Goal: Task Accomplishment & Management: Manage account settings

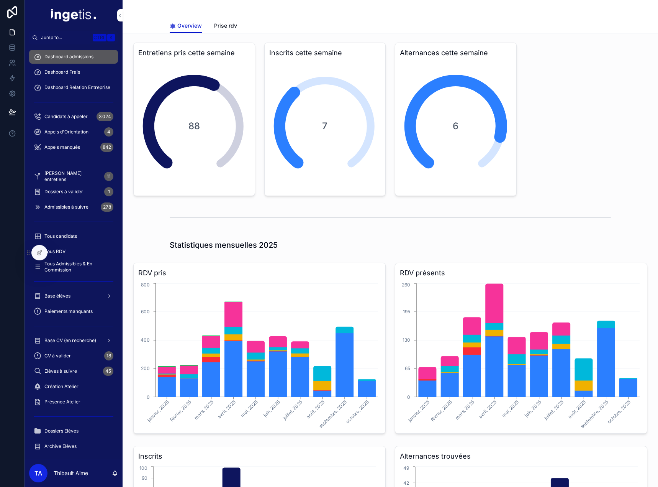
click at [77, 118] on span "Candidats à appeler" at bounding box center [65, 116] width 43 height 6
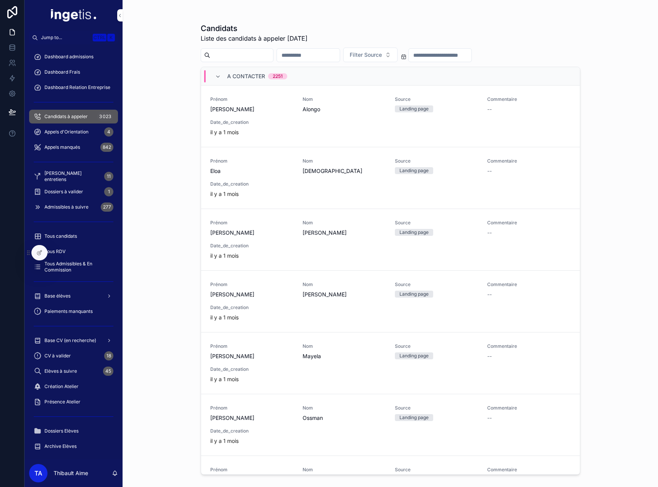
click at [292, 117] on div "Prénom [PERSON_NAME] divine [PERSON_NAME] Alongo Source Landing page Commentair…" at bounding box center [390, 116] width 361 height 40
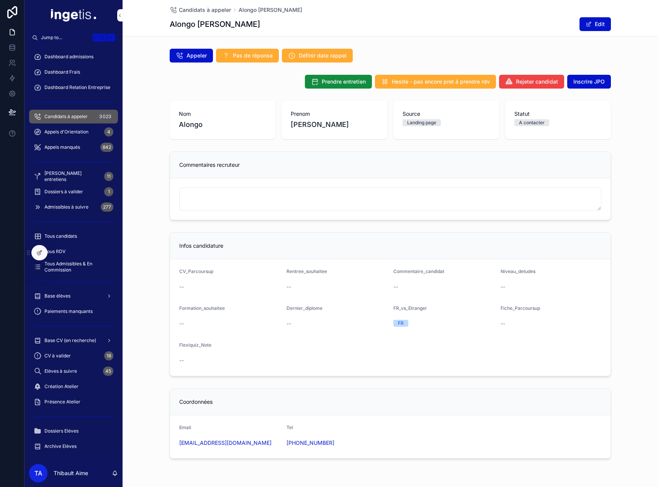
click at [40, 248] on div at bounding box center [39, 252] width 15 height 15
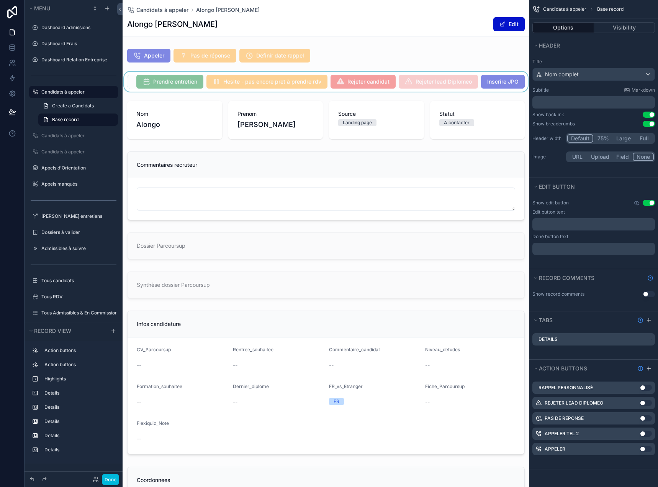
click at [474, 74] on div "scrollable content" at bounding box center [326, 82] width 407 height 20
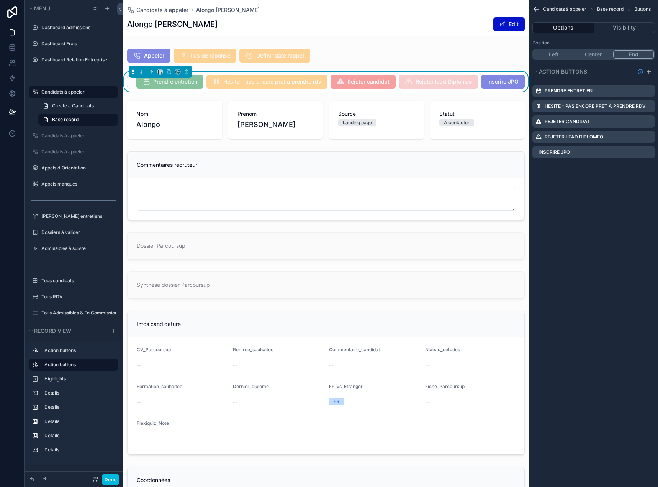
click at [0, 0] on icon "scrollable content" at bounding box center [0, 0] width 0 height 0
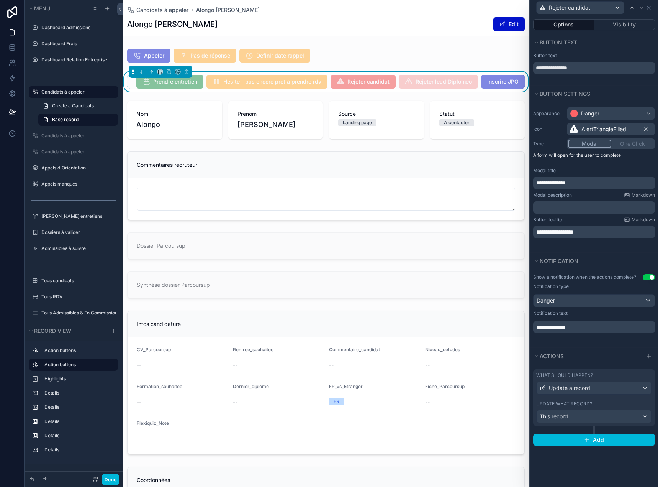
click at [601, 371] on div "What should happen? Update a record Update what record? This record" at bounding box center [595, 397] width 122 height 57
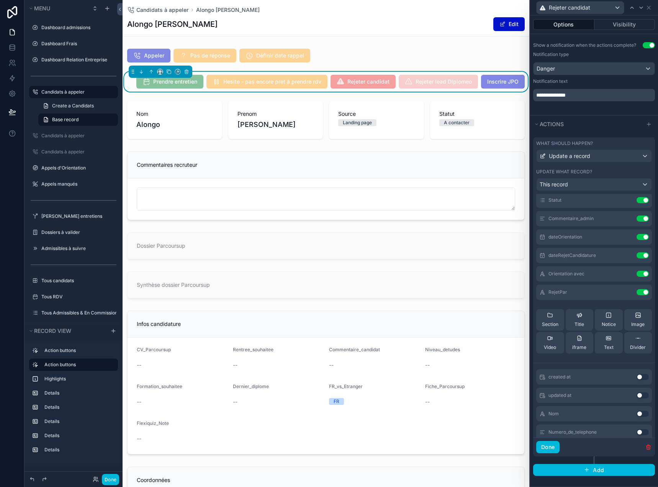
scroll to position [38, 0]
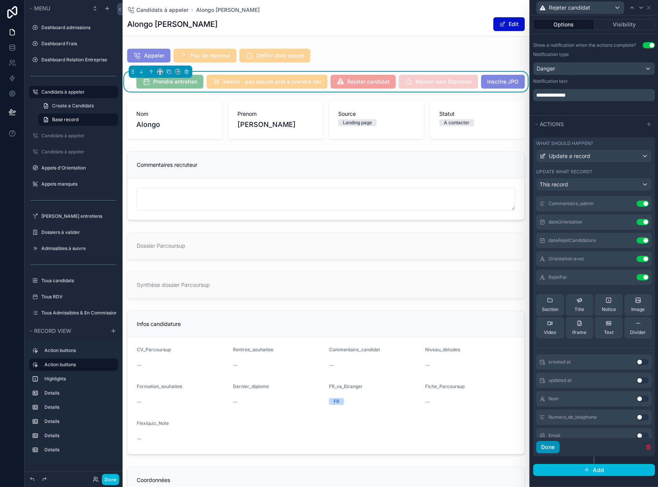
click at [550, 449] on button "Done" at bounding box center [548, 447] width 23 height 12
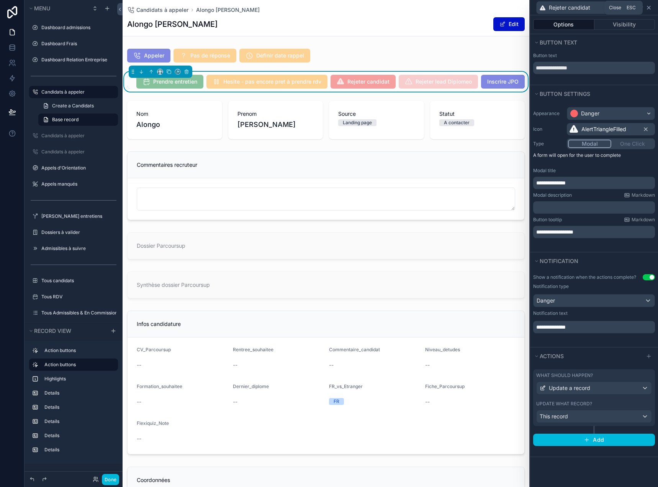
click at [649, 7] on icon at bounding box center [649, 7] width 3 height 3
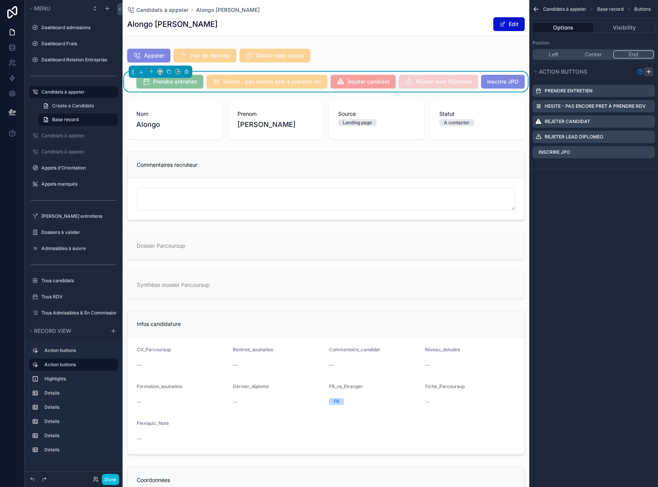
click at [652, 74] on div "scrollable content" at bounding box center [649, 71] width 9 height 9
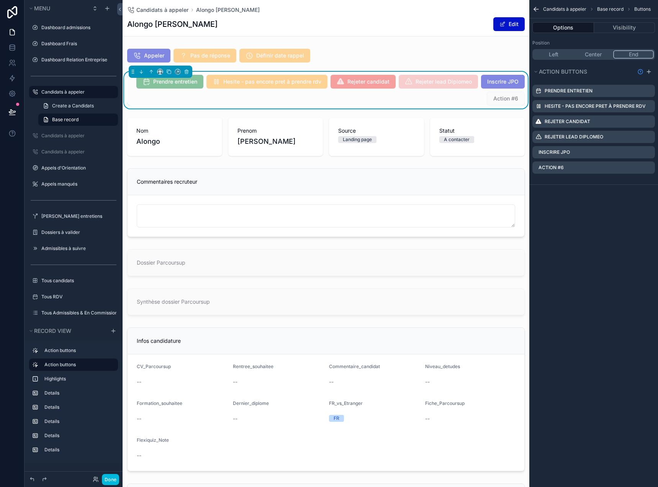
click at [0, 0] on icon "scrollable content" at bounding box center [0, 0] width 0 height 0
click at [637, 155] on icon at bounding box center [637, 156] width 0 height 2
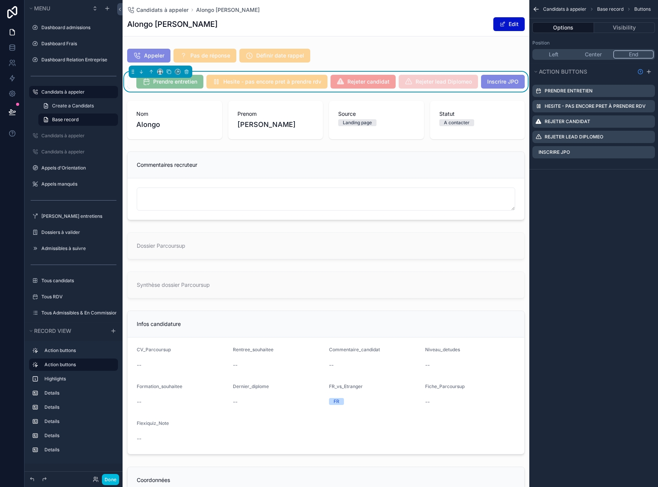
click at [0, 0] on icon "scrollable content" at bounding box center [0, 0] width 0 height 0
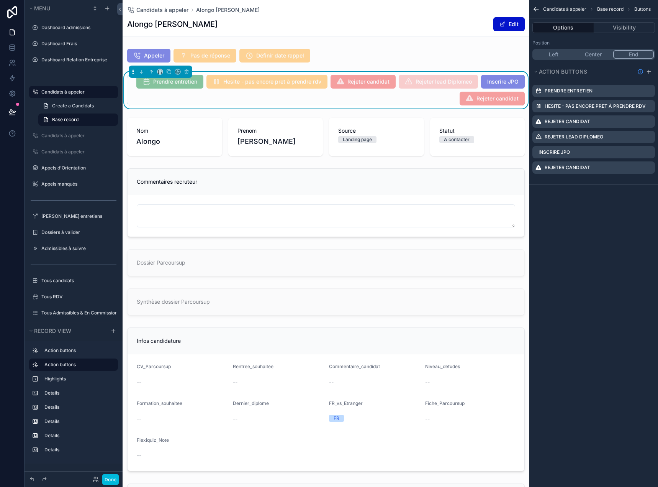
click at [0, 0] on icon "scrollable content" at bounding box center [0, 0] width 0 height 0
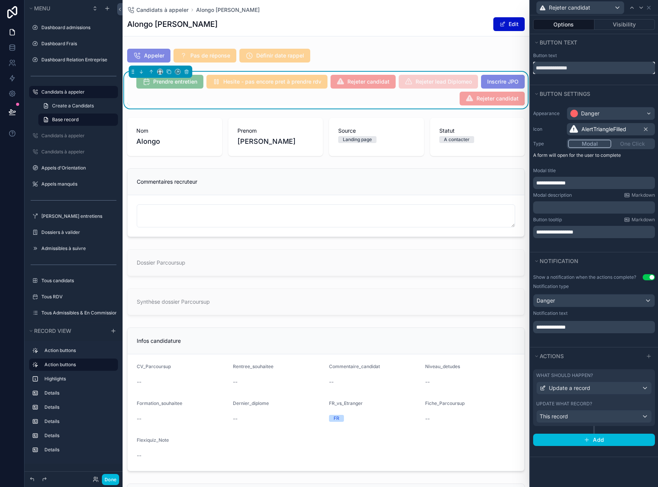
drag, startPoint x: 593, startPoint y: 69, endPoint x: 530, endPoint y: 67, distance: 62.5
click at [530, 67] on div "**********" at bounding box center [594, 63] width 128 height 21
type input "**********"
type textarea "**********"
type input "**********"
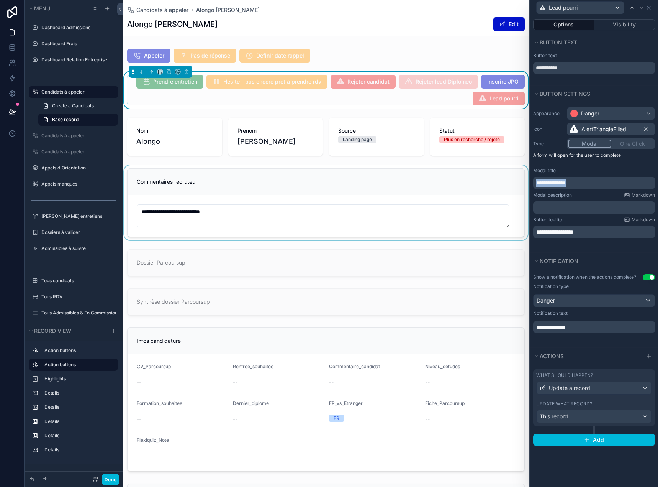
drag, startPoint x: 524, startPoint y: 178, endPoint x: 516, endPoint y: 179, distance: 8.5
click at [516, 179] on div "**********" at bounding box center [329, 243] width 658 height 487
click at [595, 375] on div "What should happen?" at bounding box center [595, 375] width 116 height 6
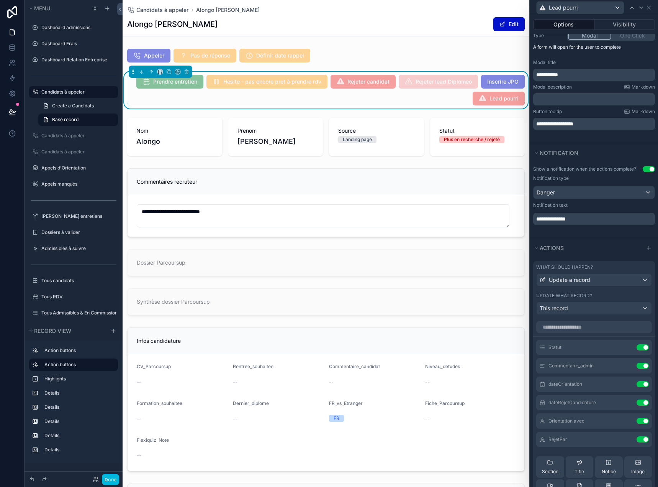
scroll to position [153, 0]
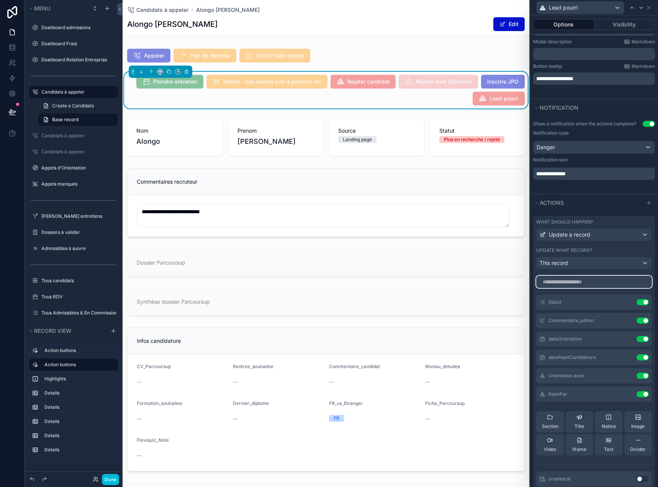
click at [596, 285] on input "text" at bounding box center [595, 282] width 116 height 12
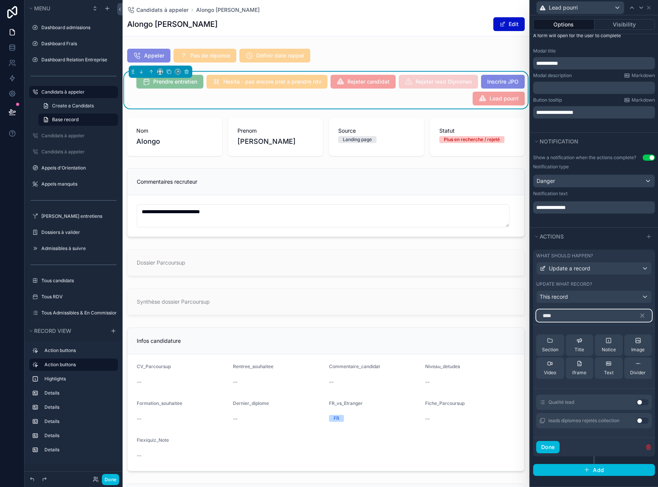
type input "****"
click at [637, 402] on button "Use setting" at bounding box center [643, 402] width 12 height 6
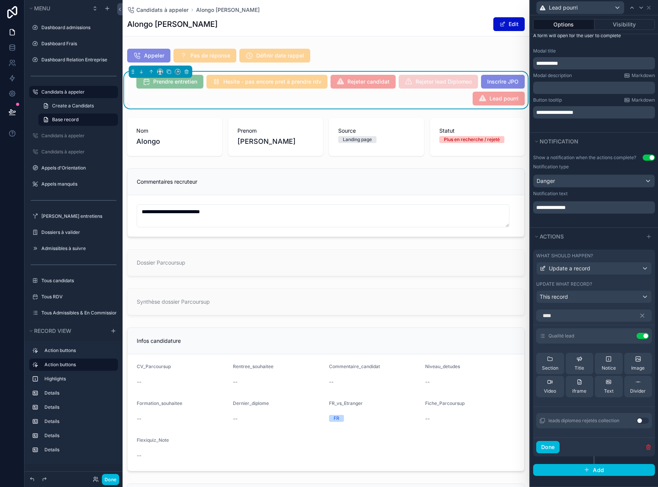
click at [0, 0] on icon at bounding box center [0, 0] width 0 height 0
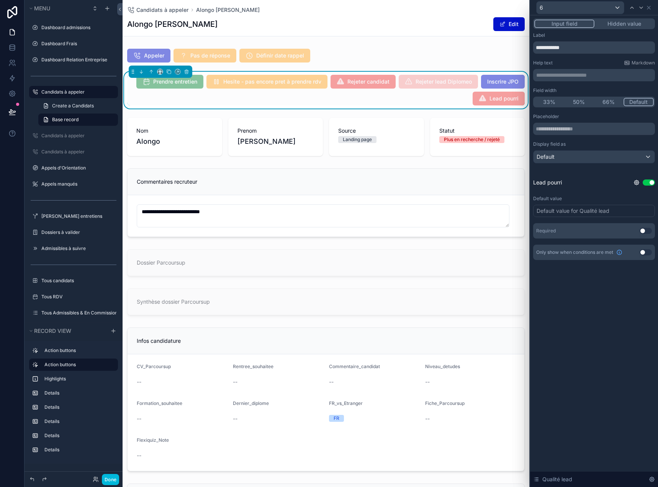
click at [626, 21] on button "Hidden value" at bounding box center [624, 24] width 59 height 8
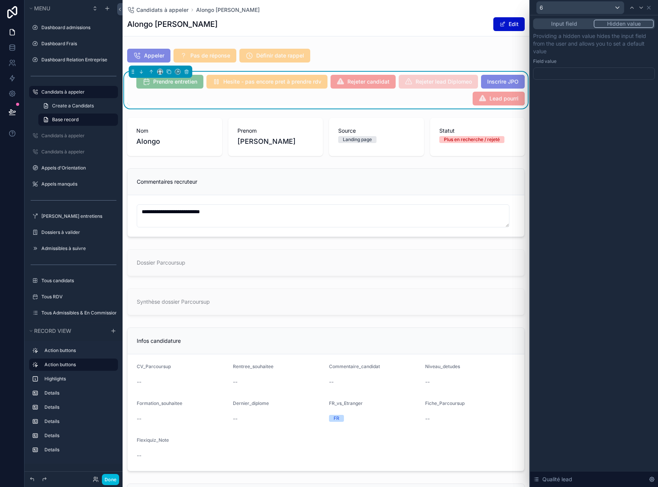
click at [599, 75] on div at bounding box center [595, 73] width 122 height 12
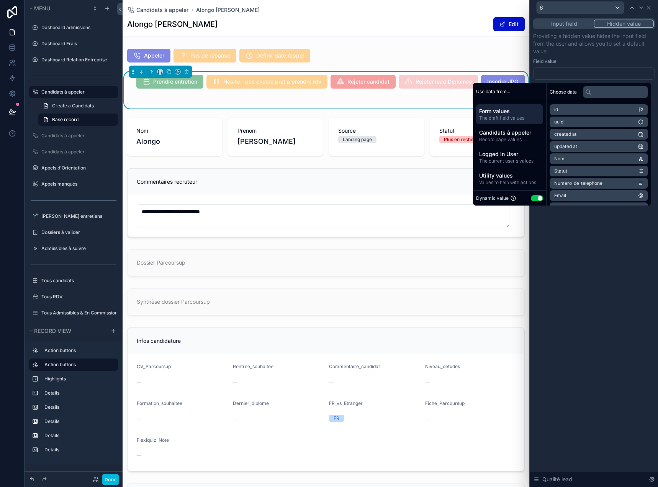
click at [535, 197] on button "Use setting" at bounding box center [537, 198] width 12 height 6
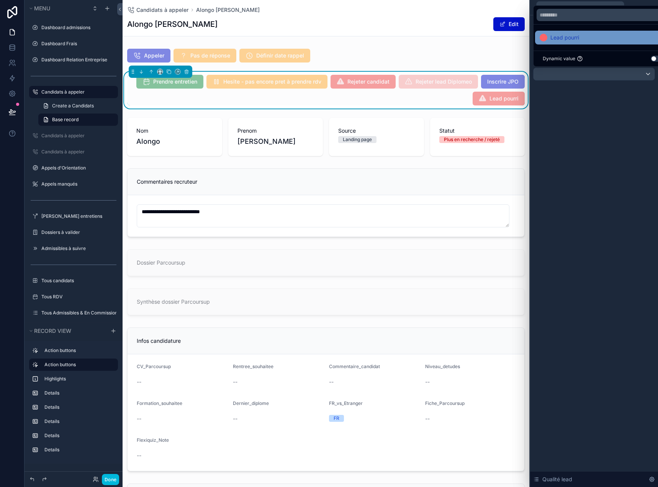
click at [588, 39] on div "Lead pourri" at bounding box center [603, 37] width 126 height 9
click at [595, 124] on div "Input field Hidden value Providing a hidden value hides the input field from th…" at bounding box center [594, 250] width 128 height 471
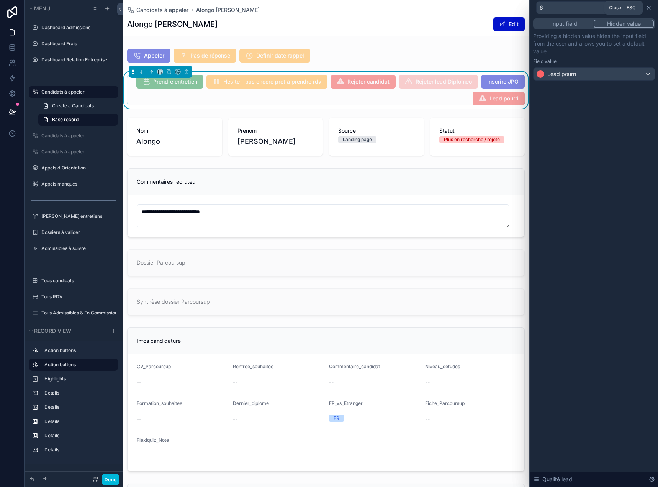
click at [650, 8] on icon at bounding box center [649, 7] width 3 height 3
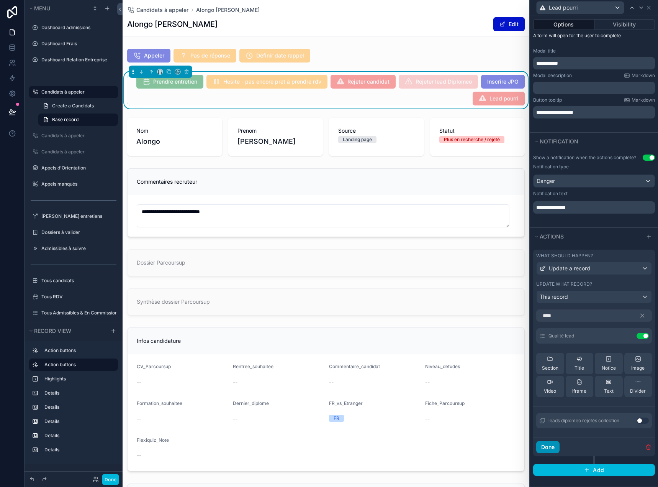
click at [554, 444] on button "Done" at bounding box center [548, 447] width 23 height 12
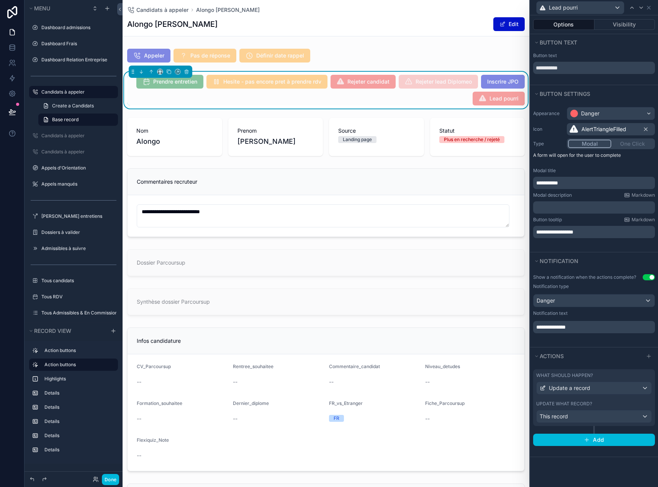
click at [599, 376] on div "What should happen?" at bounding box center [595, 375] width 116 height 6
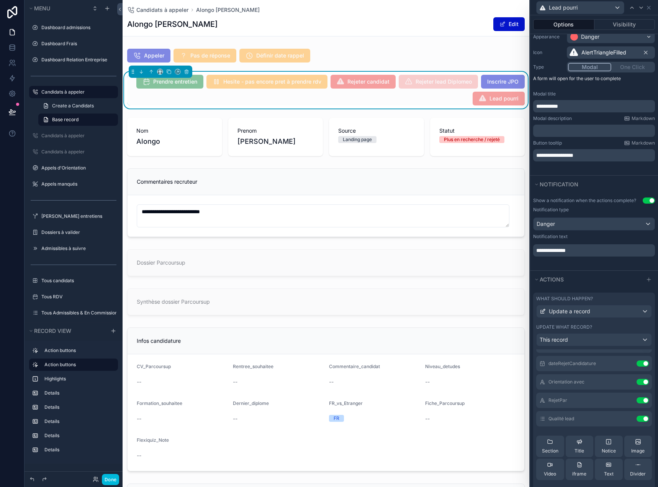
scroll to position [77, 0]
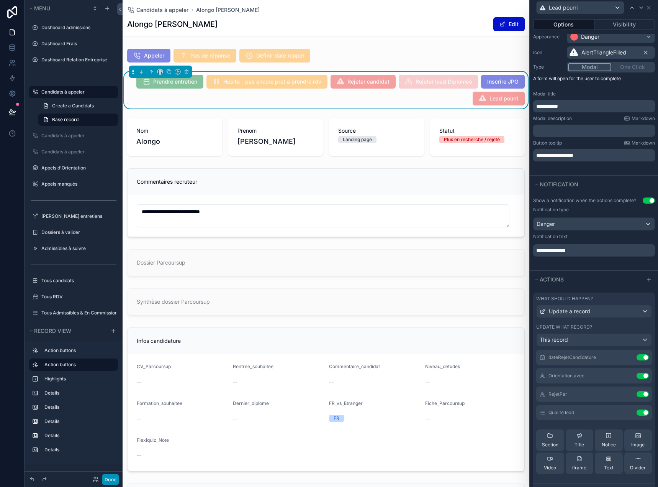
click at [114, 478] on button "Done" at bounding box center [110, 479] width 17 height 11
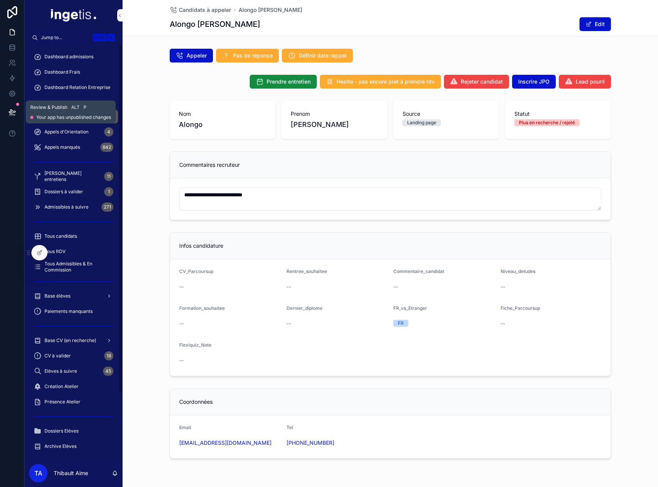
click at [13, 113] on icon at bounding box center [12, 112] width 8 height 8
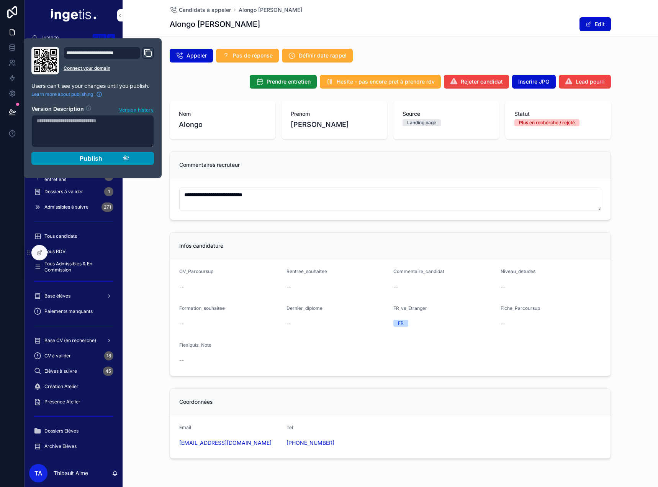
click at [115, 159] on div "Publish" at bounding box center [92, 158] width 73 height 8
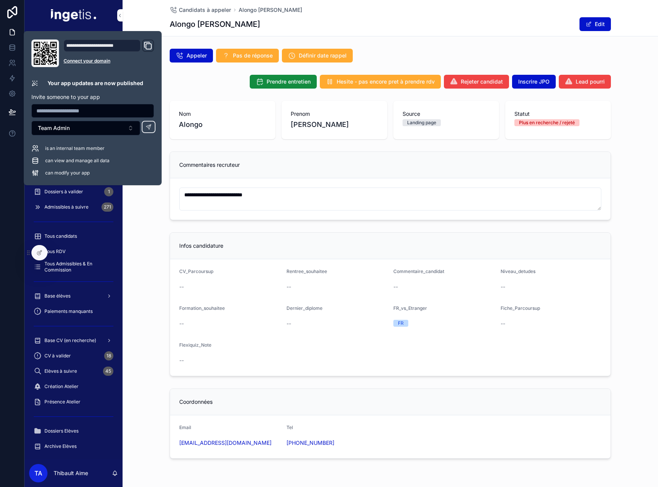
click at [175, 82] on div "[PERSON_NAME] entretien Hesite - pas encore pret à prendre rdv Rejeter candidat…" at bounding box center [391, 82] width 442 height 14
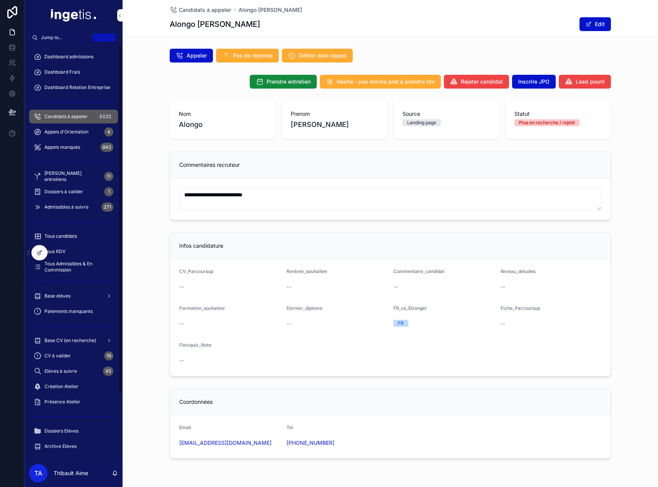
click at [42, 254] on icon at bounding box center [39, 253] width 6 height 6
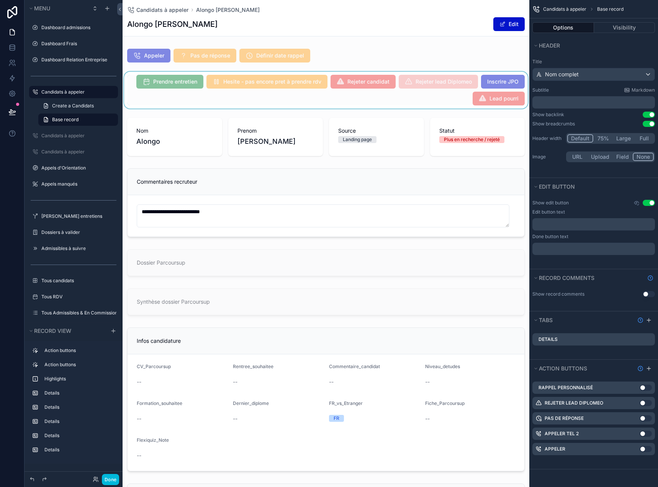
click at [443, 100] on div "scrollable content" at bounding box center [326, 90] width 407 height 37
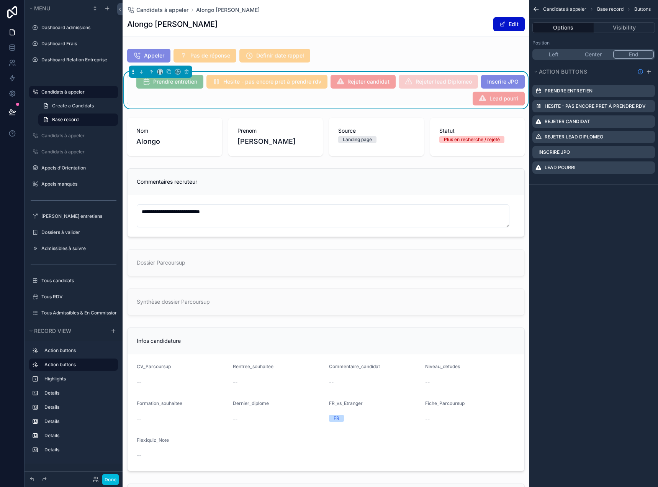
click at [0, 0] on icon "scrollable content" at bounding box center [0, 0] width 0 height 0
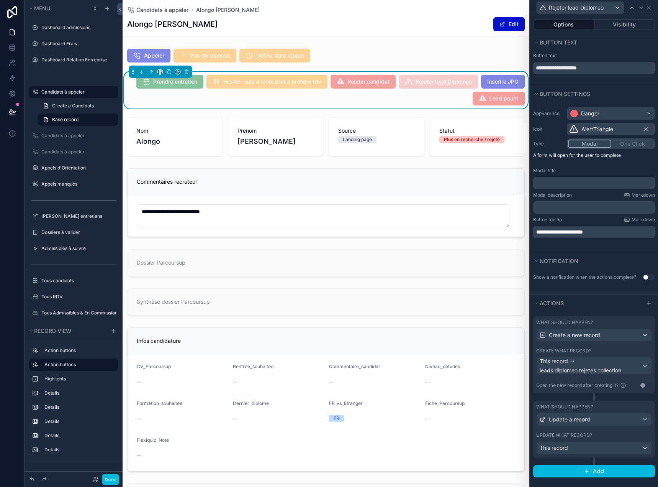
click at [604, 409] on div "What should happen?" at bounding box center [595, 407] width 116 height 6
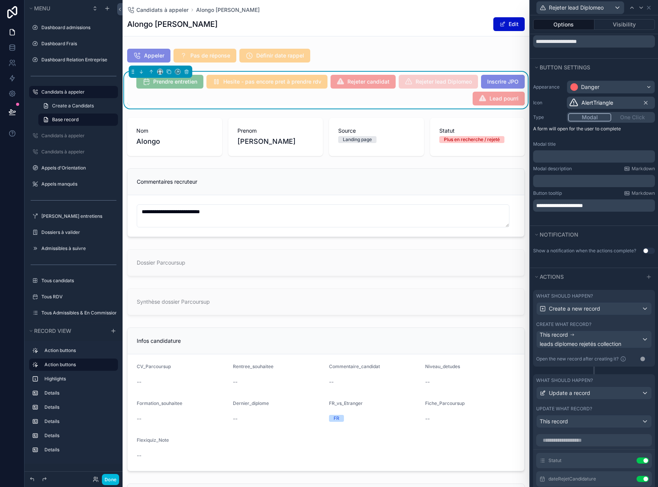
scroll to position [38, 0]
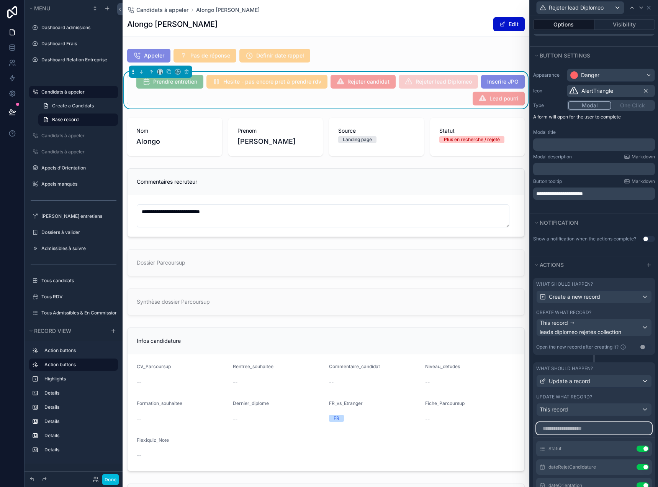
click at [589, 431] on input "text" at bounding box center [595, 428] width 116 height 12
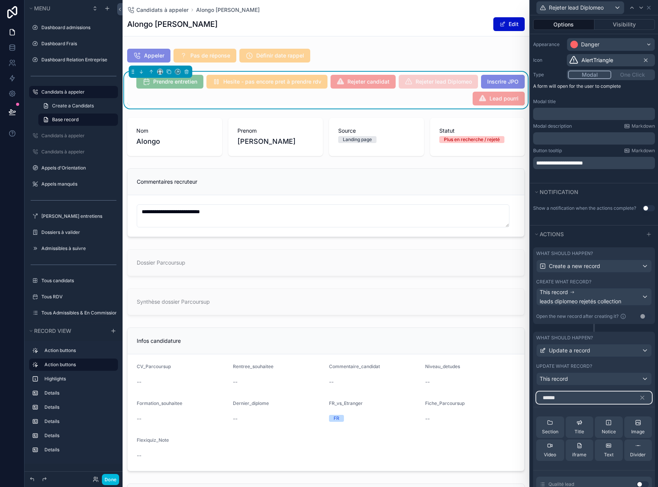
scroll to position [133, 0]
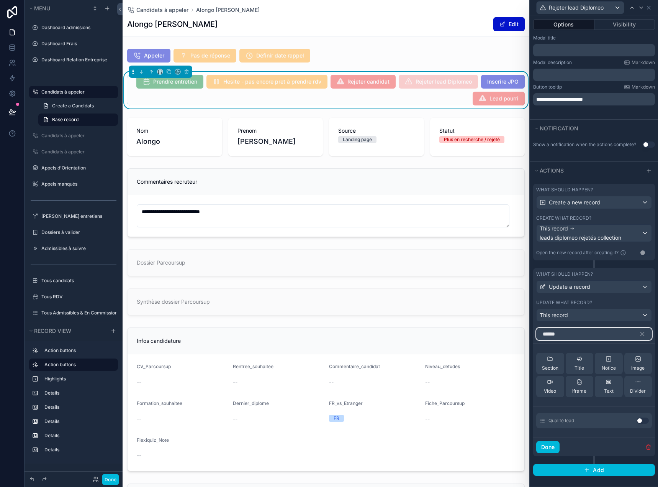
type input "******"
click at [637, 421] on button "Use setting" at bounding box center [643, 420] width 12 height 6
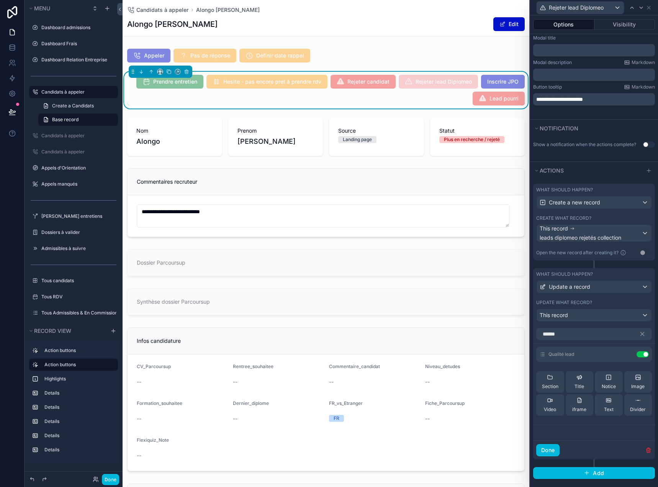
click at [0, 0] on icon at bounding box center [0, 0] width 0 height 0
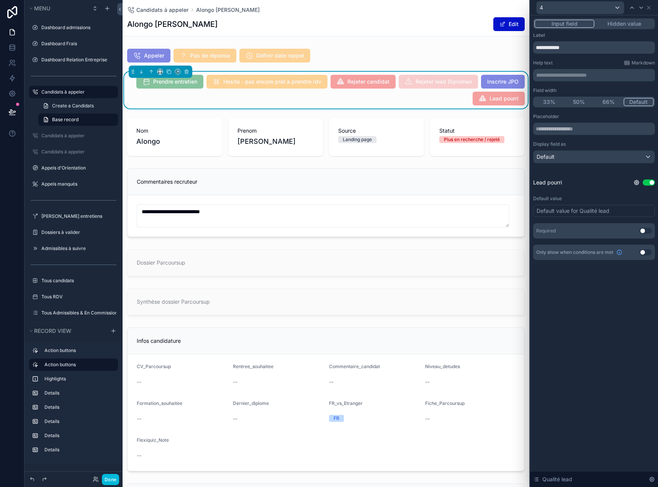
click at [630, 25] on button "Hidden value" at bounding box center [624, 24] width 59 height 8
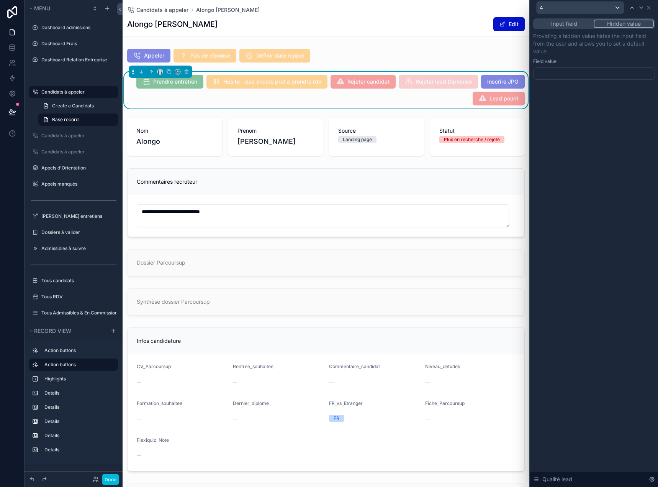
click at [625, 75] on div at bounding box center [595, 73] width 122 height 12
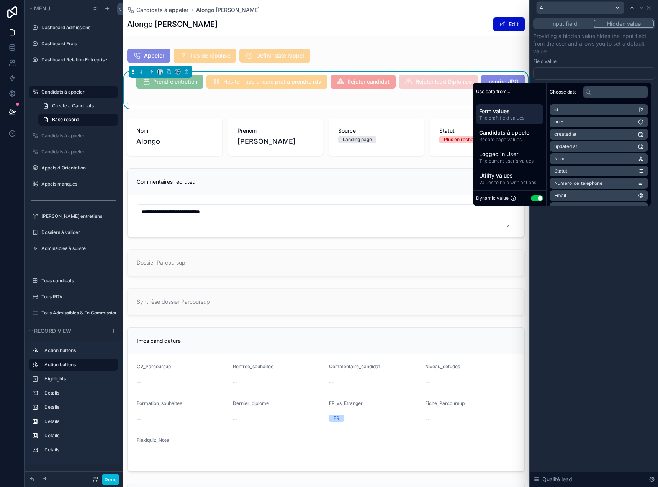
click at [535, 197] on button "Use setting" at bounding box center [537, 198] width 12 height 6
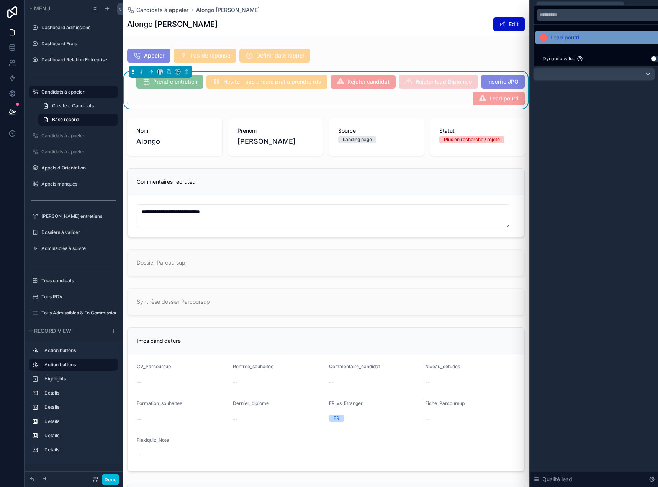
click at [586, 39] on div "Lead pourri" at bounding box center [603, 37] width 126 height 9
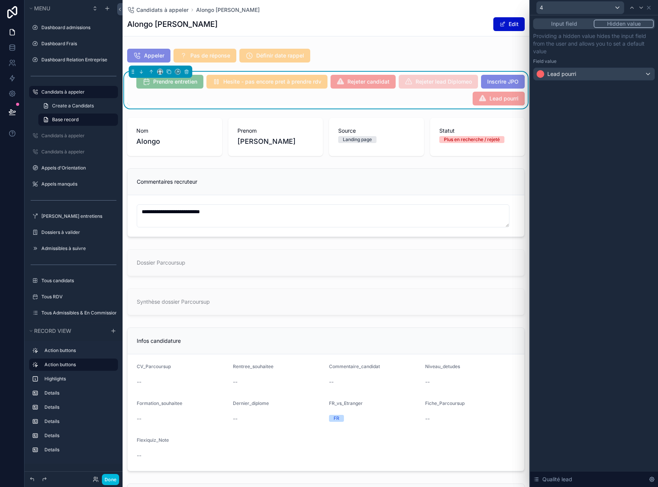
click at [593, 110] on div "Input field Hidden value Providing a hidden value hides the input field from th…" at bounding box center [594, 250] width 128 height 471
click at [115, 477] on button "Done" at bounding box center [110, 479] width 17 height 11
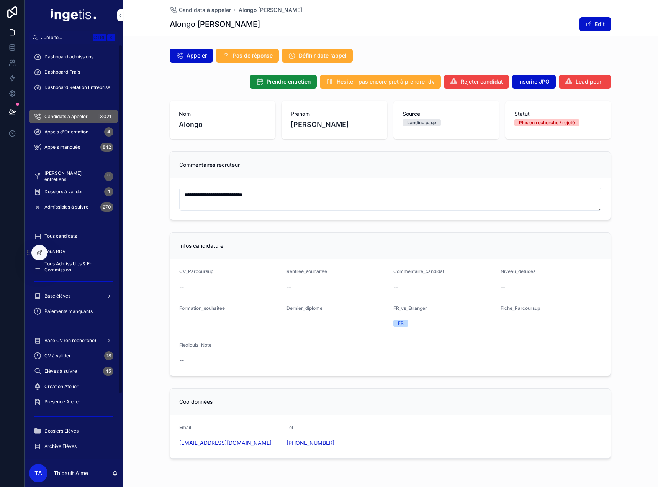
click at [38, 257] on div at bounding box center [39, 252] width 15 height 15
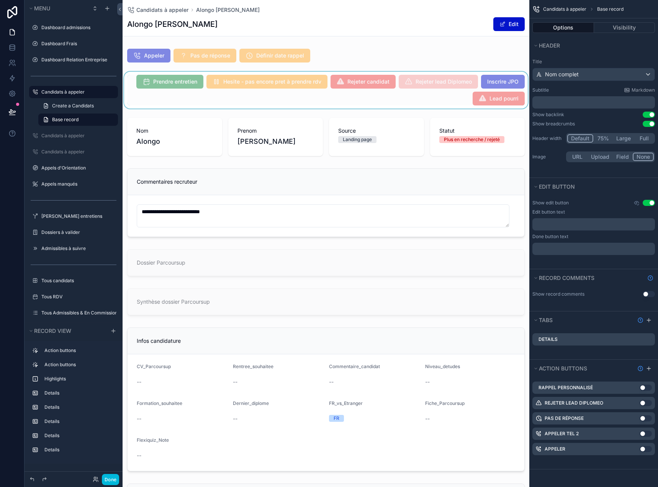
click at [191, 103] on div "scrollable content" at bounding box center [326, 90] width 407 height 37
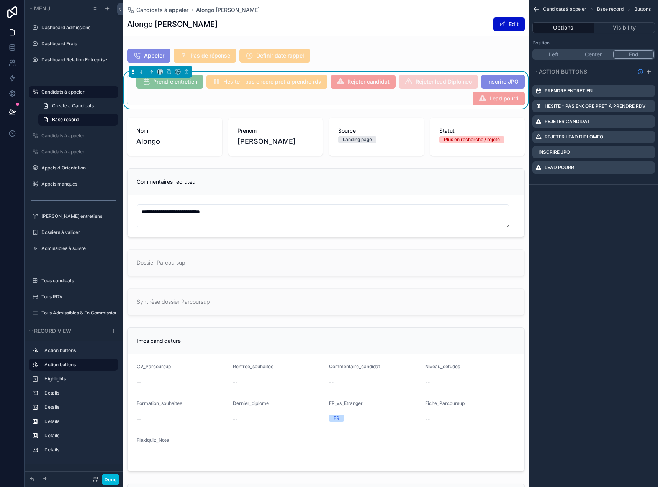
click at [0, 0] on icon "scrollable content" at bounding box center [0, 0] width 0 height 0
click at [640, 159] on div "Confirm delete? Menu Dashboard admissions Dashboard Frais Dashboard Relation En…" at bounding box center [329, 243] width 658 height 487
click at [637, 156] on icon at bounding box center [637, 156] width 0 height 2
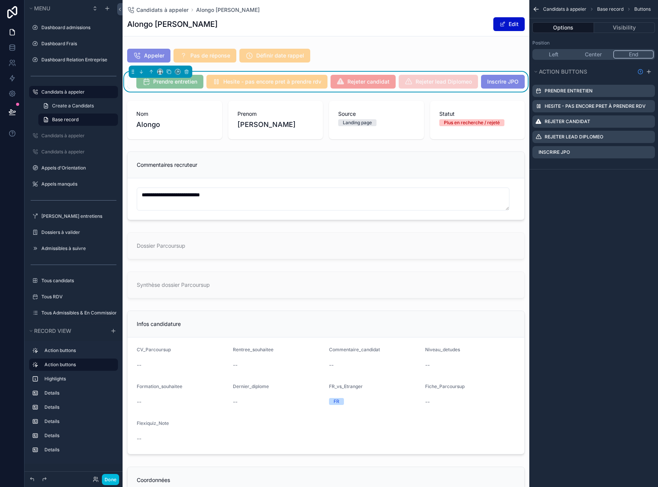
click at [0, 0] on icon "scrollable content" at bounding box center [0, 0] width 0 height 0
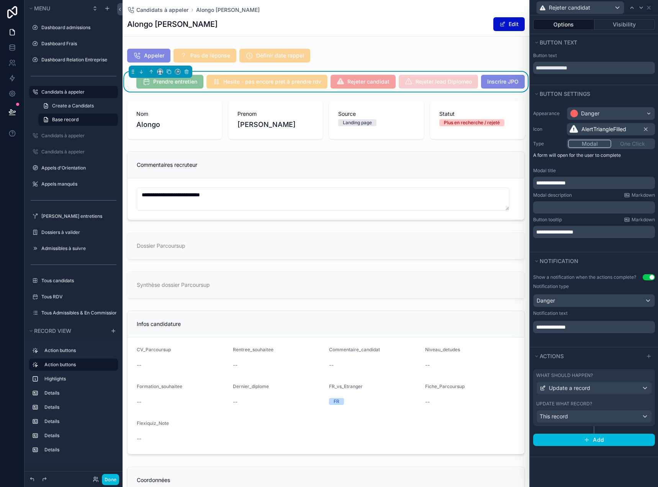
click at [586, 371] on div "What should happen? Update a record Update what record? This record" at bounding box center [595, 397] width 122 height 57
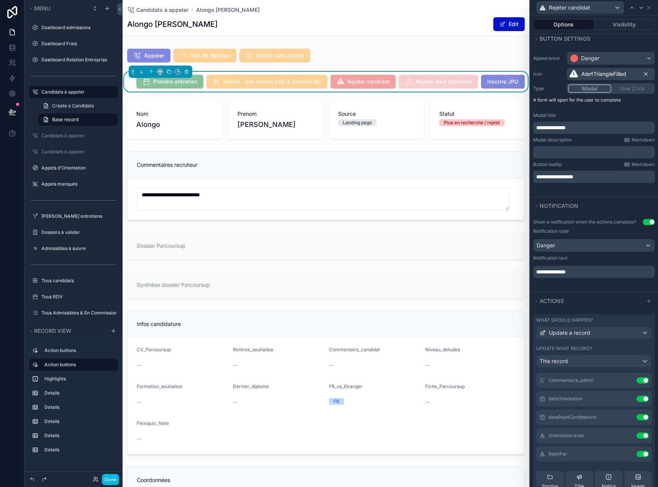
scroll to position [38, 0]
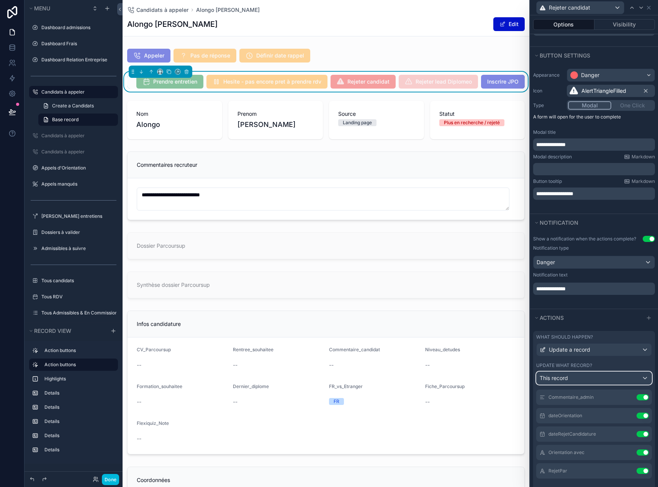
click at [599, 380] on div "This record" at bounding box center [594, 378] width 115 height 12
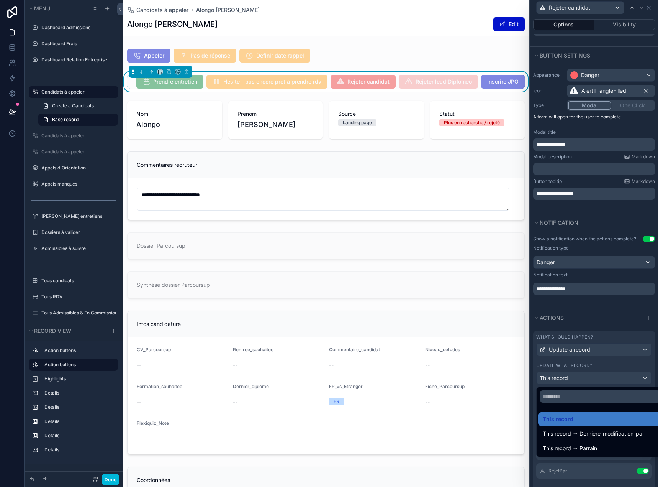
click at [608, 322] on div at bounding box center [594, 243] width 128 height 487
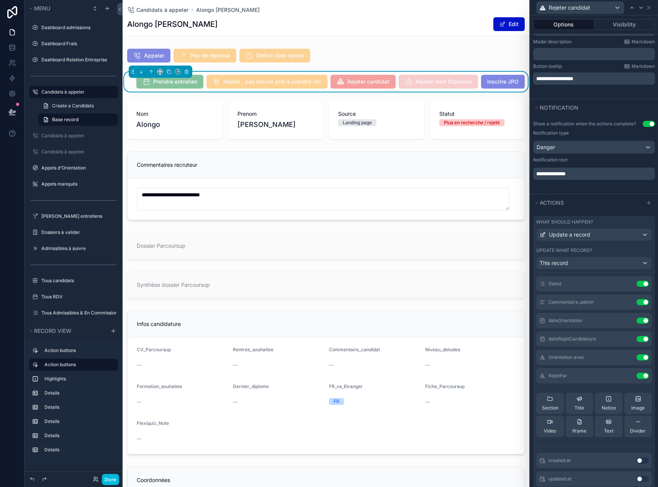
scroll to position [0, 0]
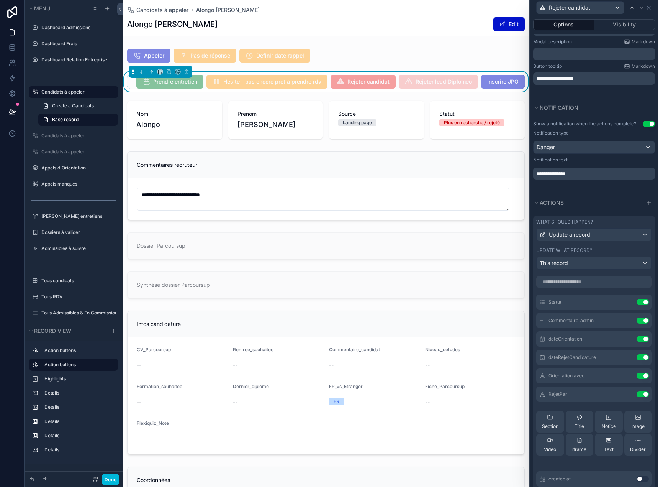
click at [0, 0] on icon at bounding box center [0, 0] width 0 height 0
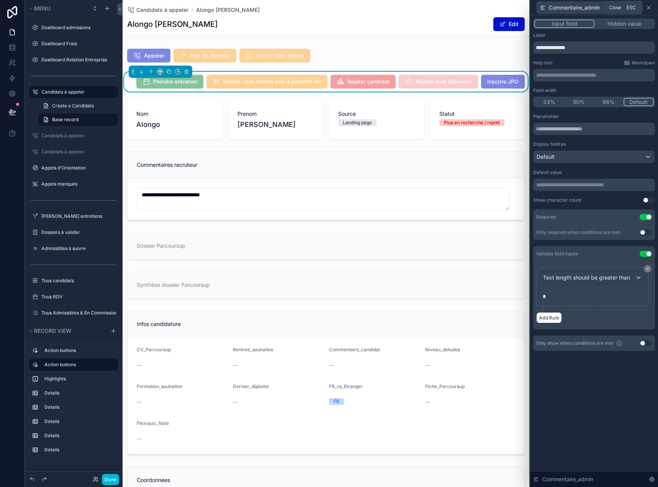
click at [650, 7] on icon at bounding box center [649, 7] width 3 height 3
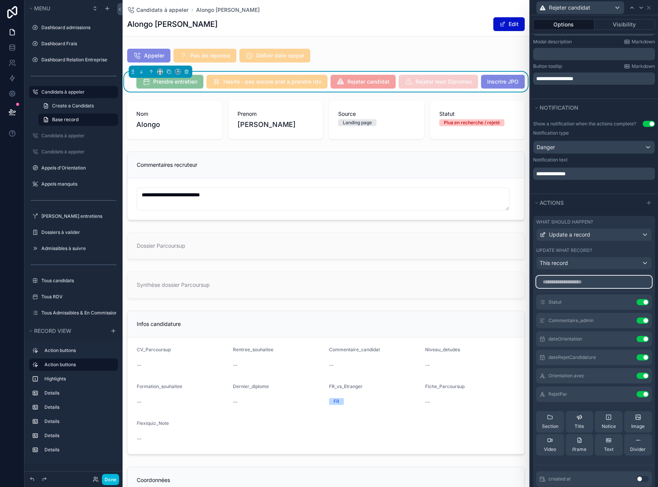
click at [593, 286] on input "text" at bounding box center [595, 282] width 116 height 12
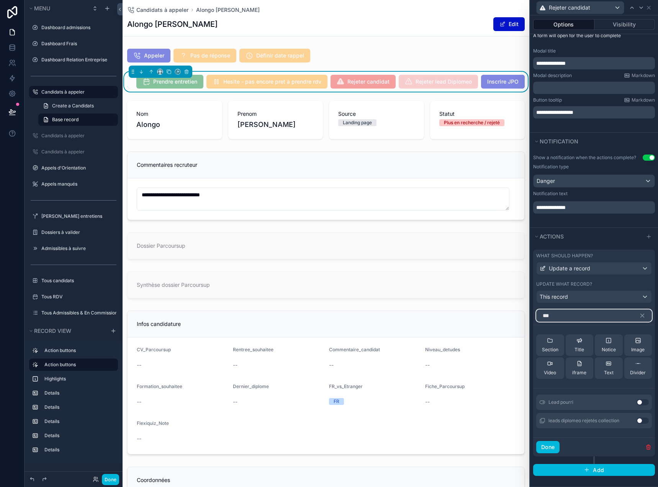
scroll to position [120, 0]
type input "****"
click at [637, 402] on button "Use setting" at bounding box center [643, 402] width 12 height 6
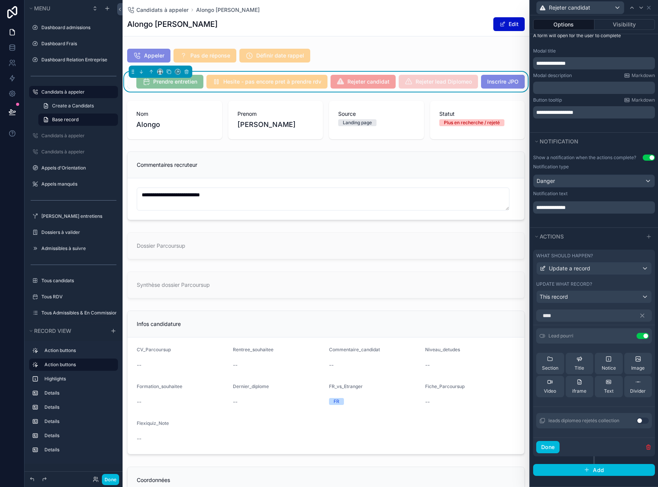
click at [0, 0] on icon at bounding box center [0, 0] width 0 height 0
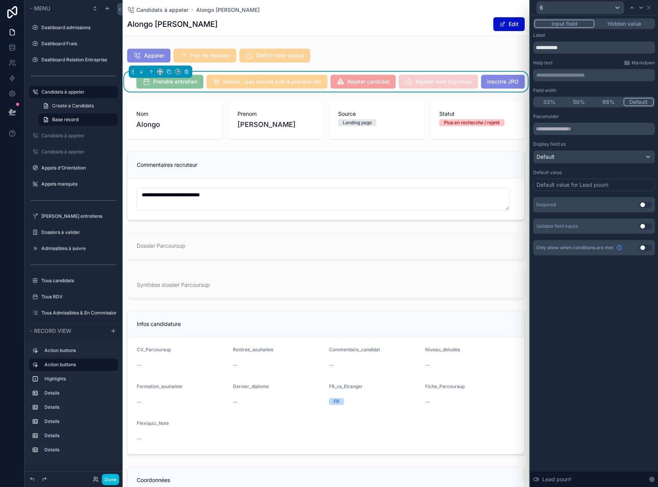
click at [578, 72] on p "**********" at bounding box center [595, 75] width 117 height 8
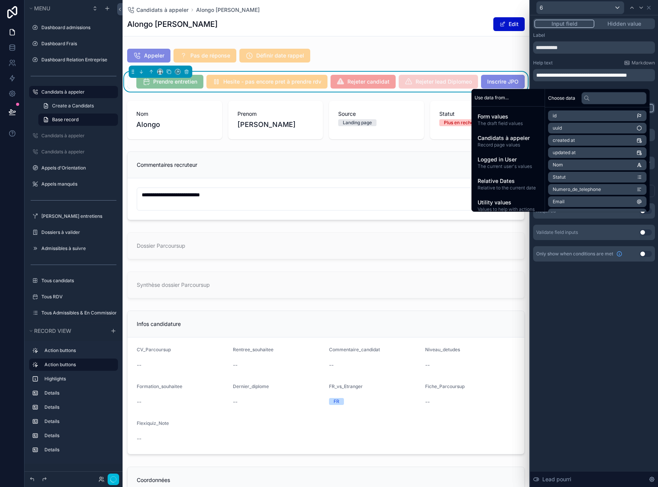
click at [589, 61] on div "Help text Markdown" at bounding box center [595, 63] width 122 height 6
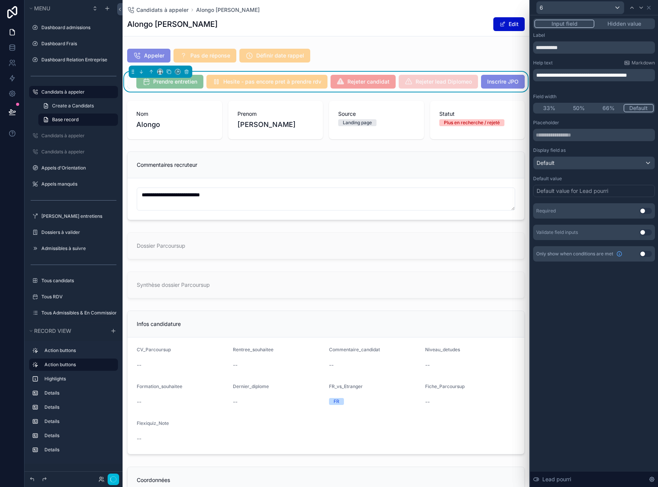
scroll to position [0, 0]
click at [614, 189] on div "Default value for Lead pourri" at bounding box center [595, 191] width 122 height 12
click at [616, 309] on div "**********" at bounding box center [594, 250] width 128 height 471
click at [649, 9] on icon at bounding box center [649, 8] width 6 height 6
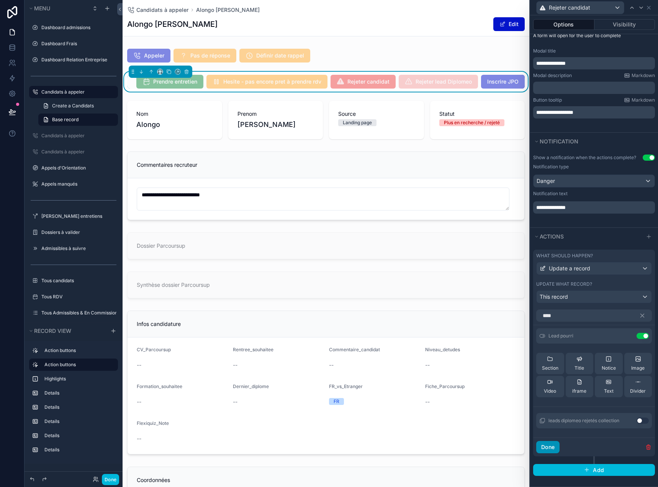
click at [546, 450] on button "Done" at bounding box center [548, 447] width 23 height 12
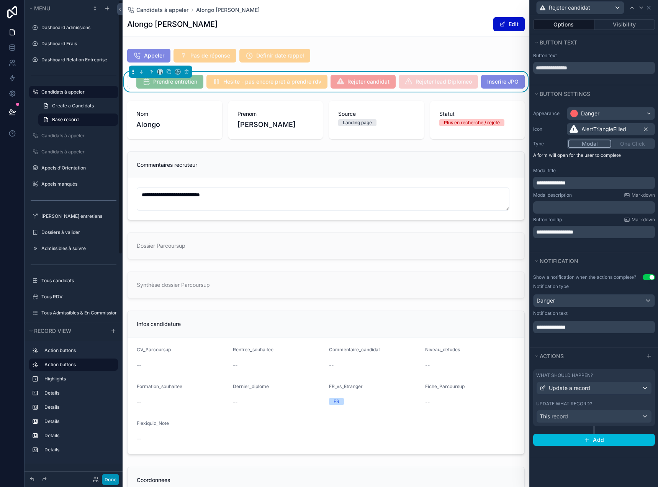
click at [112, 476] on button "Done" at bounding box center [110, 479] width 17 height 11
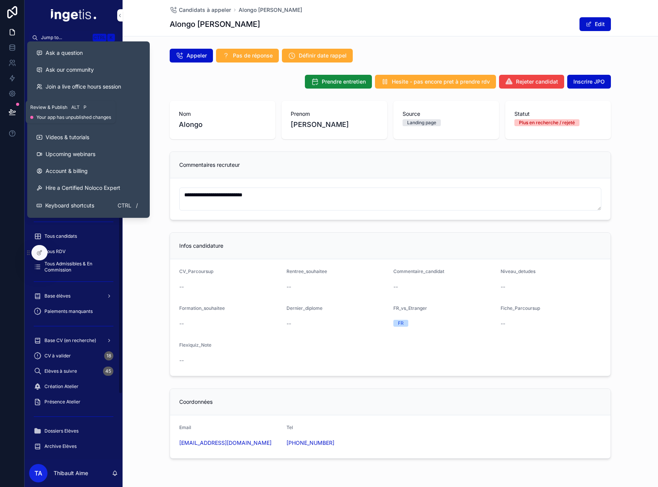
click at [15, 112] on icon at bounding box center [12, 112] width 7 height 4
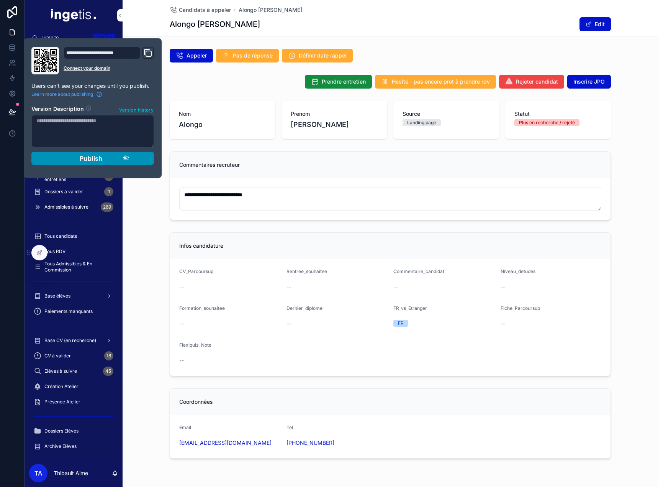
click at [85, 155] on span "Publish" at bounding box center [91, 158] width 23 height 8
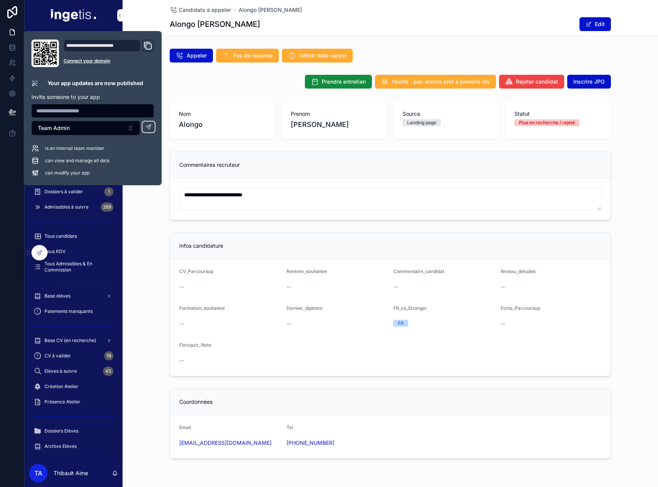
click at [272, 93] on div "**********" at bounding box center [391, 254] width 536 height 416
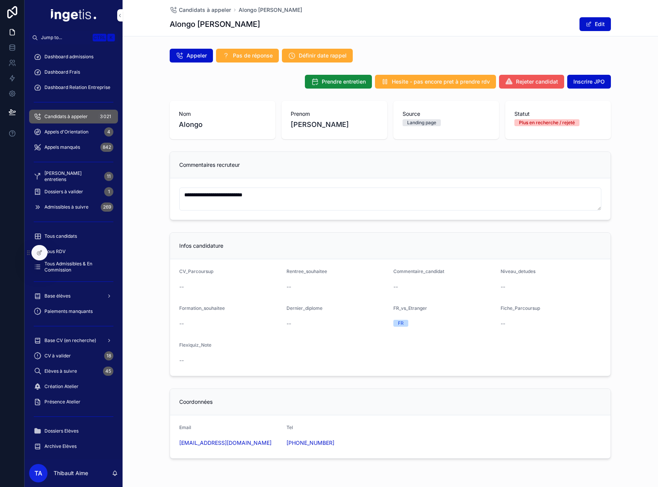
click at [528, 82] on span "Rejeter candidat" at bounding box center [537, 82] width 42 height 8
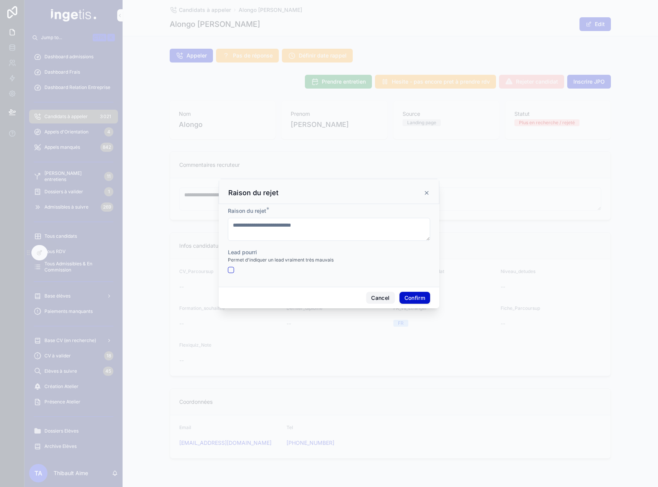
click at [377, 296] on button "Cancel" at bounding box center [380, 298] width 28 height 12
